Goal: Information Seeking & Learning: Check status

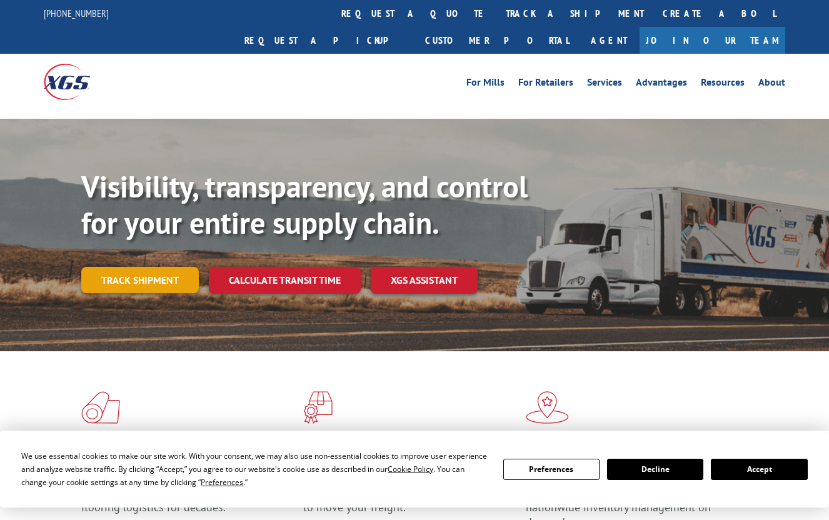
click at [173, 267] on link "Track shipment" at bounding box center [140, 280] width 118 height 26
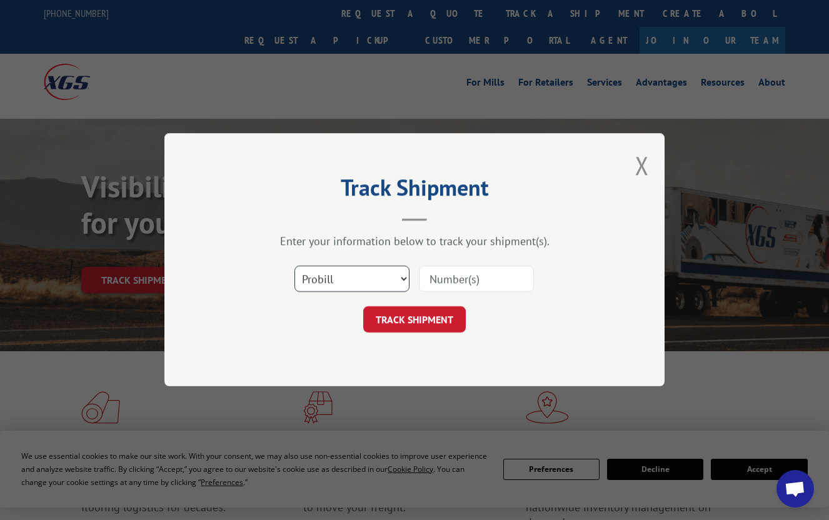
click at [340, 276] on select "Select category... Probill BOL PO" at bounding box center [352, 279] width 115 height 26
select select "po"
click at [295, 266] on select "Select category... Probill BOL PO" at bounding box center [352, 279] width 115 height 26
click at [425, 295] on div "Select category... Probill BOL PO" at bounding box center [414, 279] width 375 height 41
click at [442, 285] on input at bounding box center [476, 279] width 115 height 26
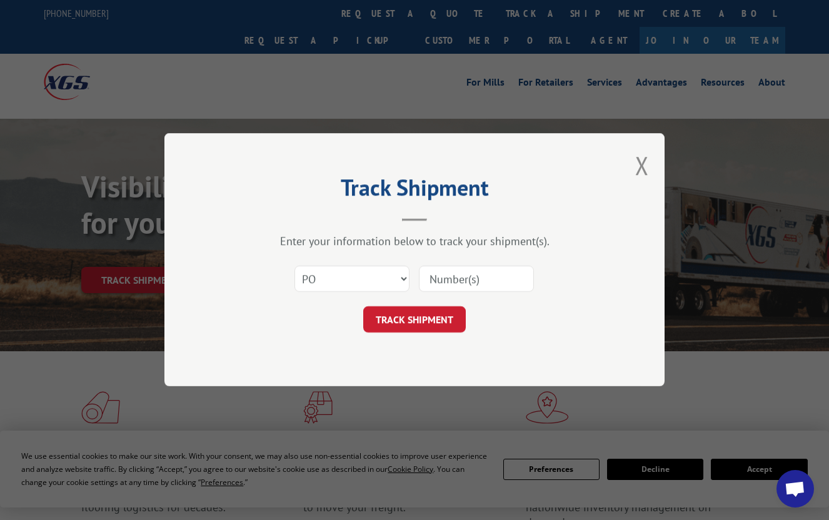
paste input "52544454"
type input "52544454"
click at [422, 316] on button "TRACK SHIPMENT" at bounding box center [414, 320] width 103 height 26
